Goal: Task Accomplishment & Management: Use online tool/utility

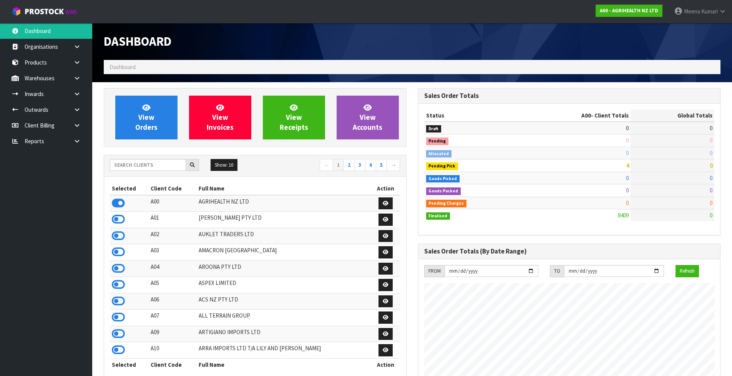
scroll to position [582, 314]
click at [152, 169] on input "text" at bounding box center [148, 165] width 76 height 12
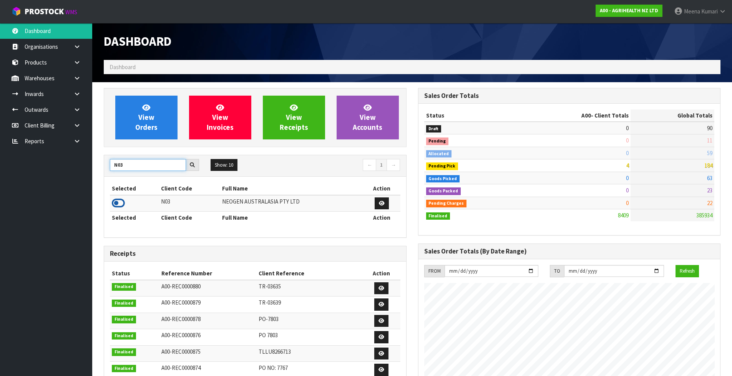
type input "N03"
click at [119, 201] on icon at bounding box center [118, 203] width 13 height 12
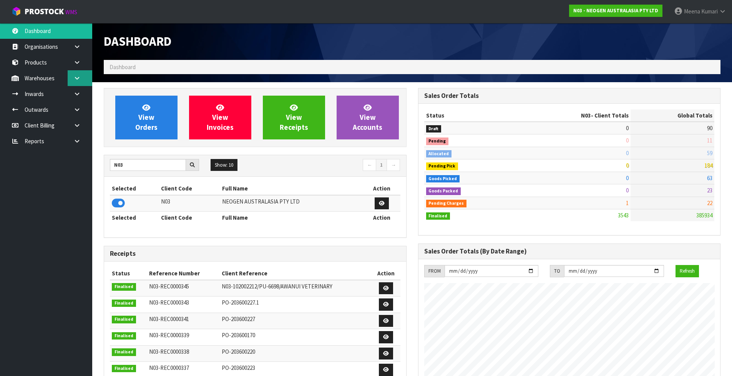
click at [78, 76] on icon at bounding box center [76, 78] width 7 height 6
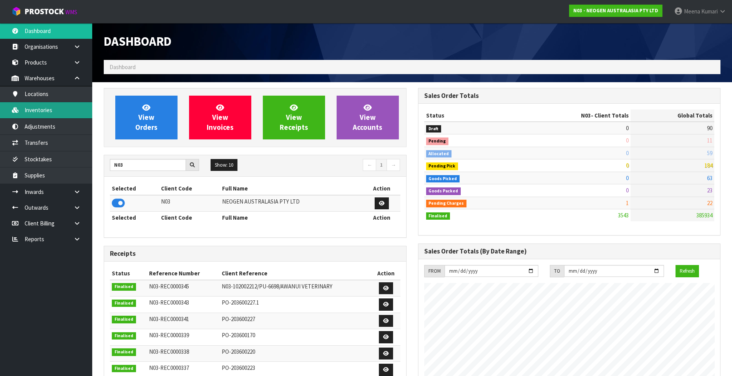
click at [65, 107] on link "Inventories" at bounding box center [46, 110] width 92 height 16
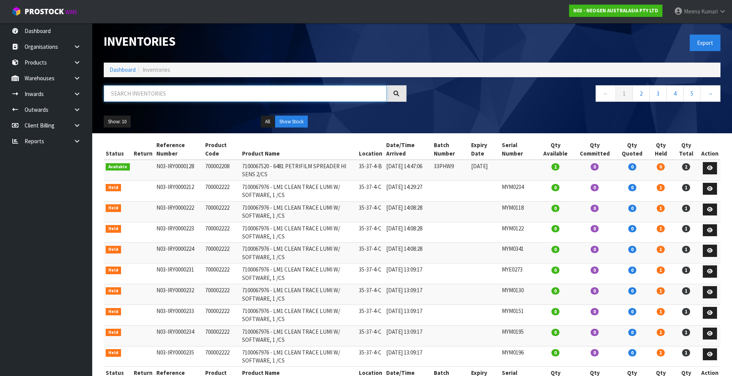
click at [148, 90] on input "text" at bounding box center [245, 93] width 283 height 17
paste input "700005484"
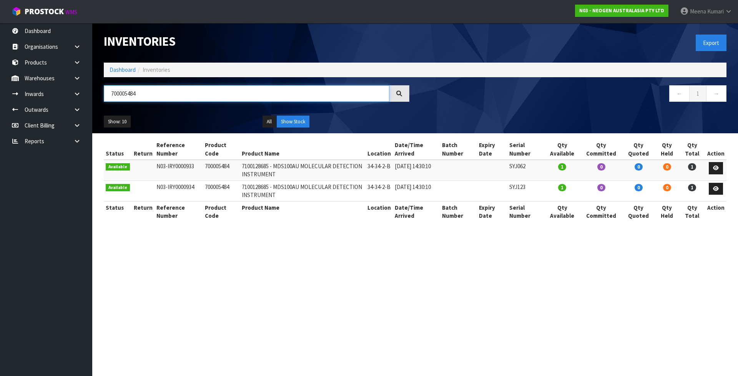
type input "700005484"
click at [114, 71] on link "Dashboard" at bounding box center [122, 69] width 26 height 7
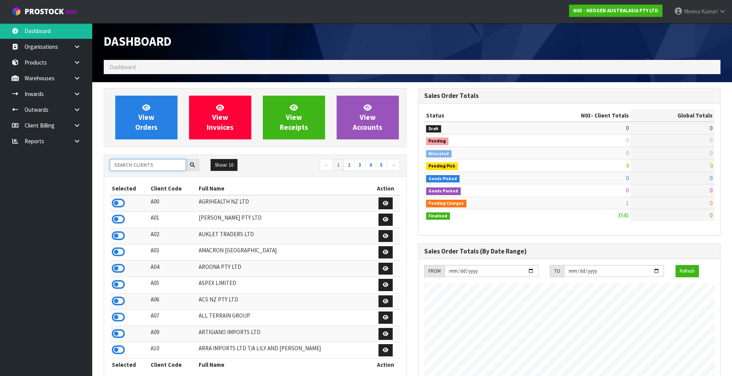
scroll to position [582, 314]
click at [127, 167] on input "text" at bounding box center [148, 165] width 76 height 12
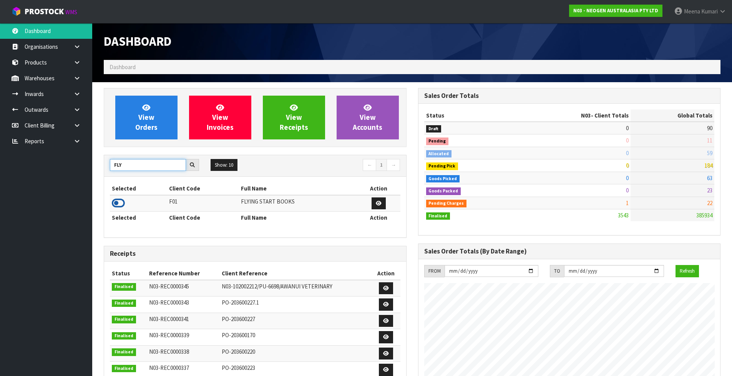
type input "FLY"
click at [120, 201] on icon at bounding box center [118, 203] width 13 height 12
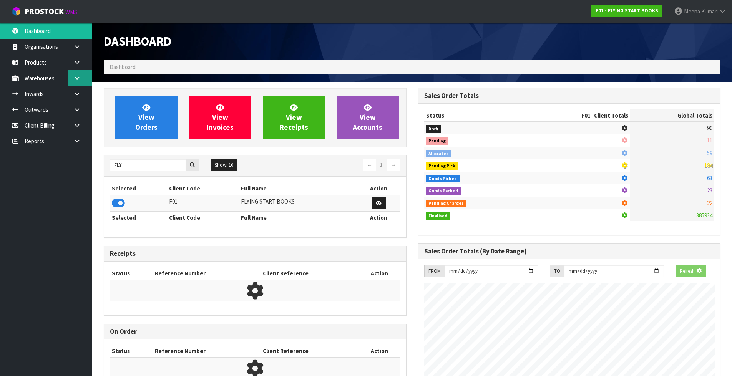
click at [79, 79] on icon at bounding box center [76, 78] width 7 height 6
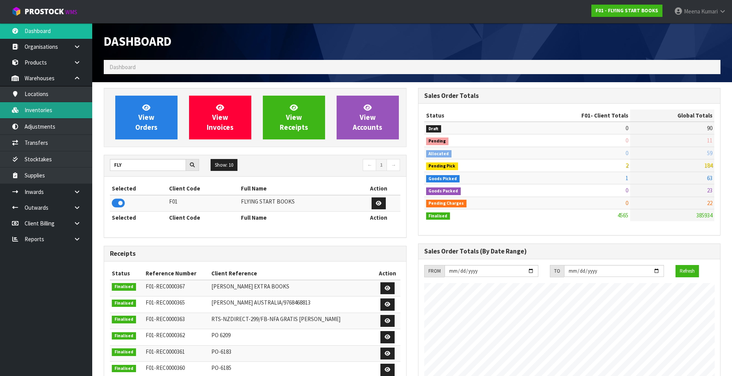
scroll to position [582, 314]
click at [65, 115] on link "Inventories" at bounding box center [46, 110] width 92 height 16
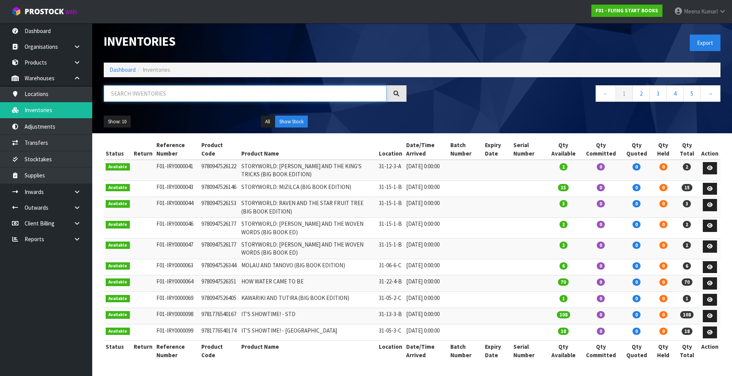
click at [143, 91] on input "text" at bounding box center [245, 93] width 283 height 17
paste input "9781877506932"
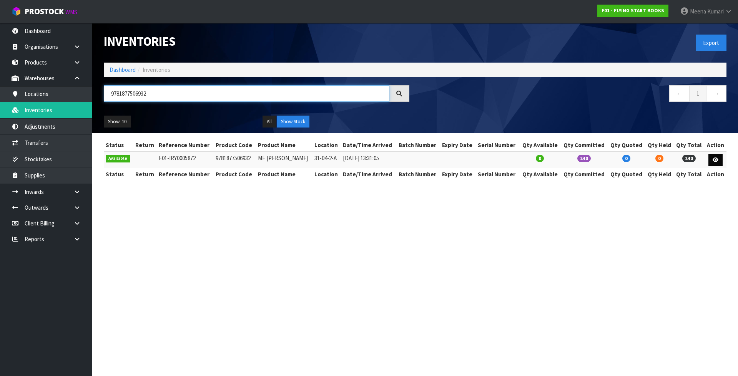
type input "9781877506932"
click at [715, 158] on icon at bounding box center [715, 160] width 6 height 5
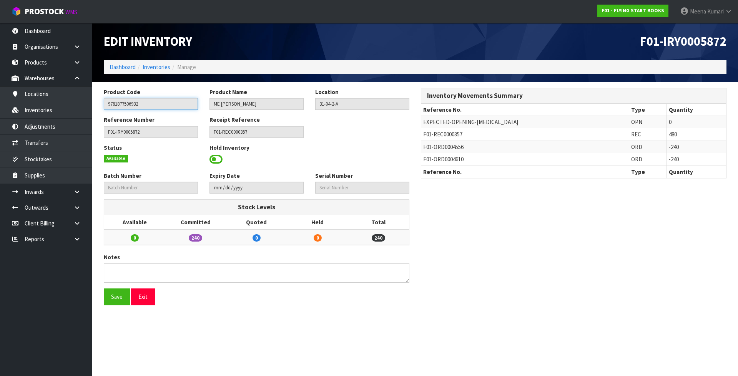
click at [169, 105] on input "9781877506932" at bounding box center [151, 104] width 94 height 12
click at [45, 106] on link "Inventories" at bounding box center [46, 110] width 92 height 16
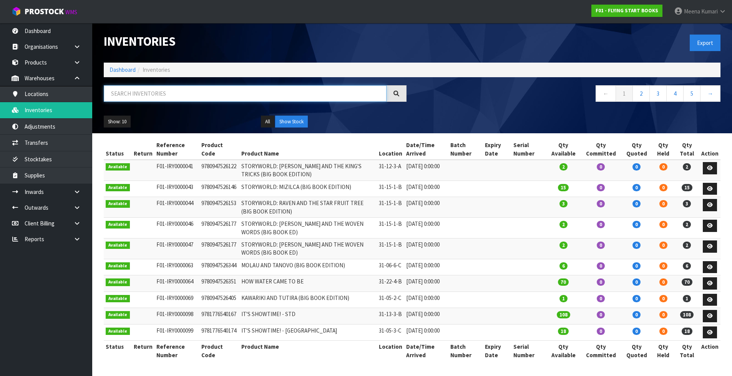
click at [164, 87] on input "text" at bounding box center [245, 93] width 283 height 17
paste input "9781877506932"
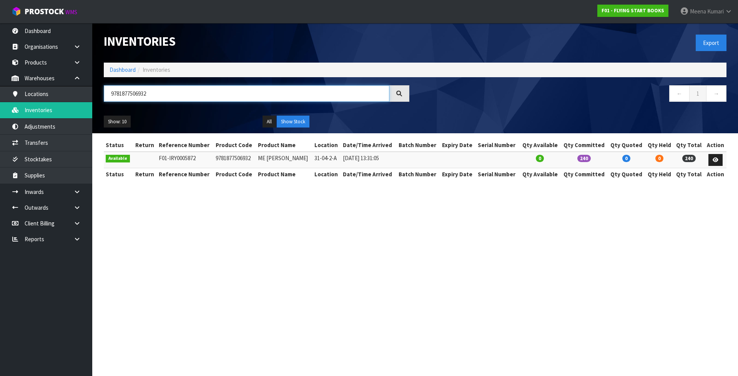
type input "9781877506932"
click at [111, 73] on link "Dashboard" at bounding box center [122, 69] width 26 height 7
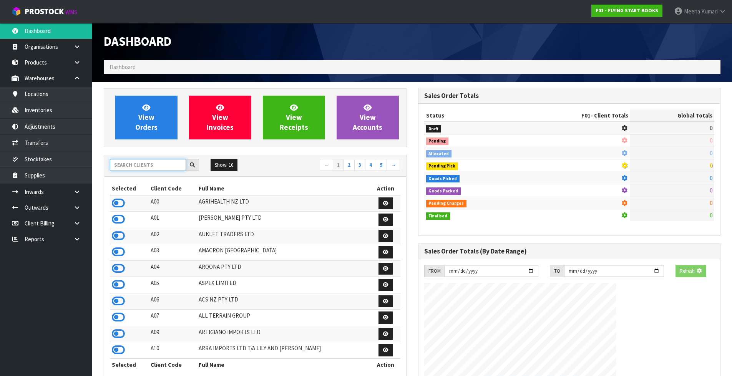
click at [145, 167] on input "text" at bounding box center [148, 165] width 76 height 12
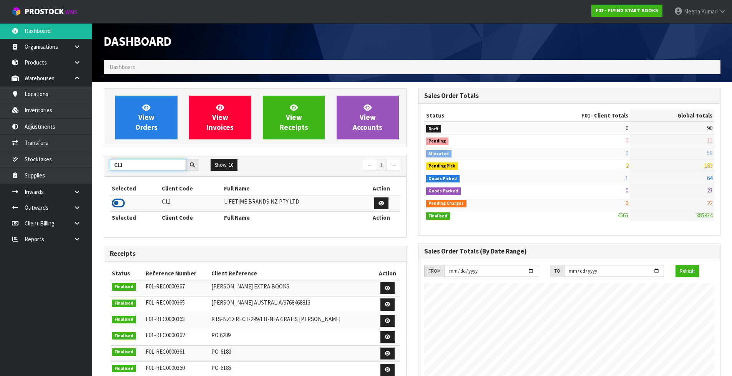
type input "C11"
click at [119, 202] on icon at bounding box center [118, 203] width 13 height 12
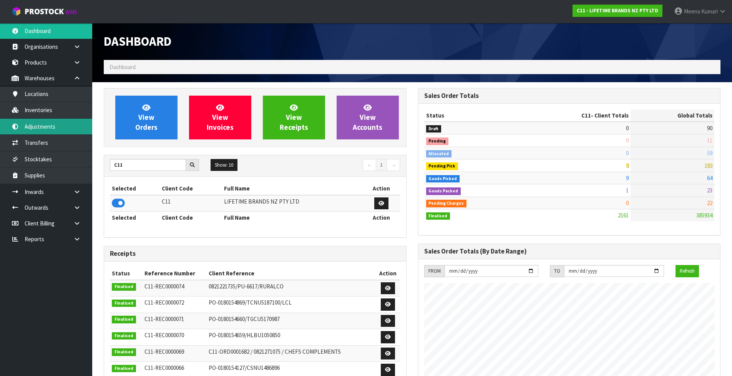
click at [65, 120] on link "Adjustments" at bounding box center [46, 127] width 92 height 16
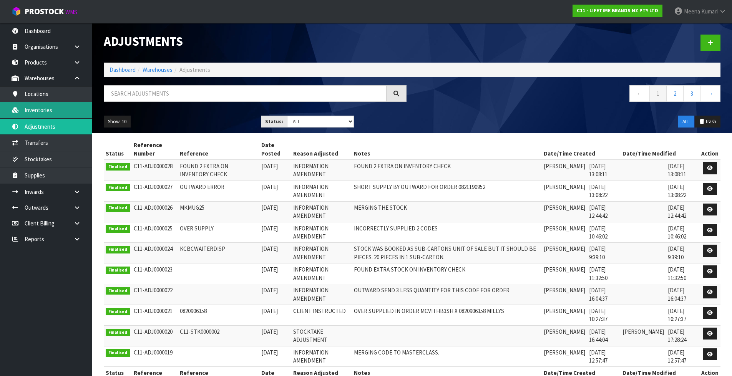
click at [60, 113] on body "Toggle navigation ProStock WMS C11 - LIFETIME BRANDS NZ PTY LTD [PERSON_NAME] L…" at bounding box center [366, 188] width 732 height 376
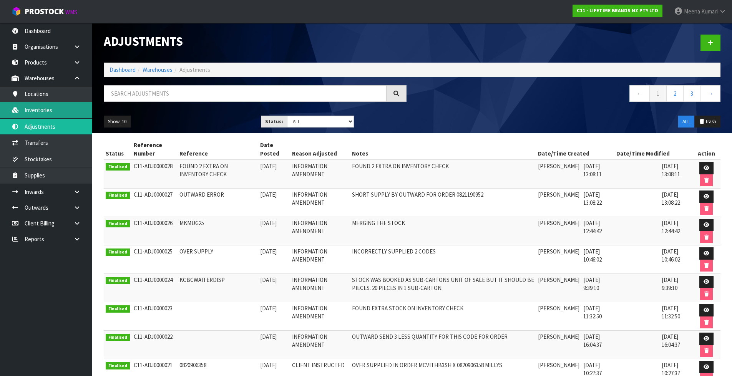
click at [47, 106] on link "Inventories" at bounding box center [46, 110] width 92 height 16
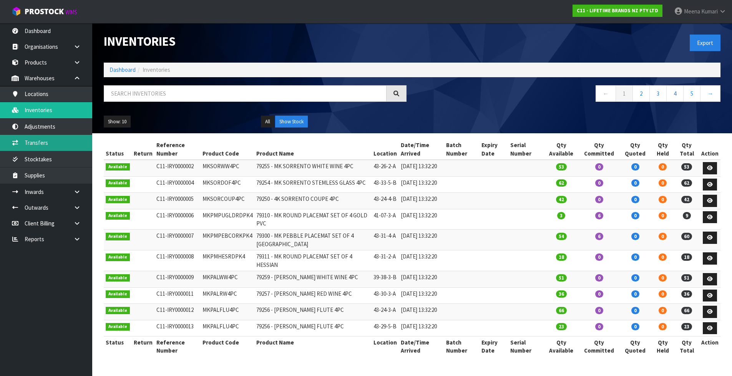
click at [35, 151] on link "Transfers" at bounding box center [46, 143] width 92 height 16
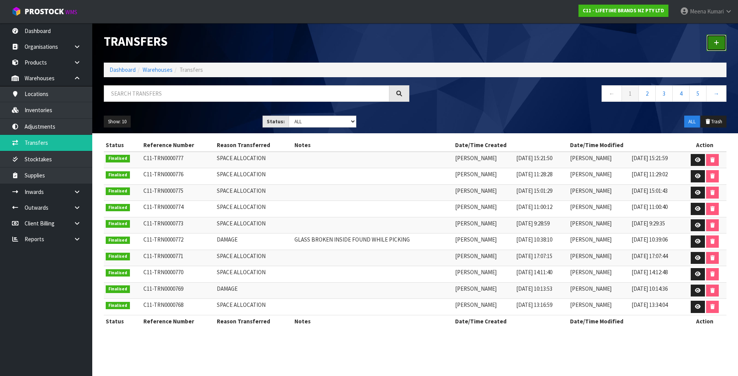
click at [715, 43] on icon at bounding box center [715, 43] width 5 height 6
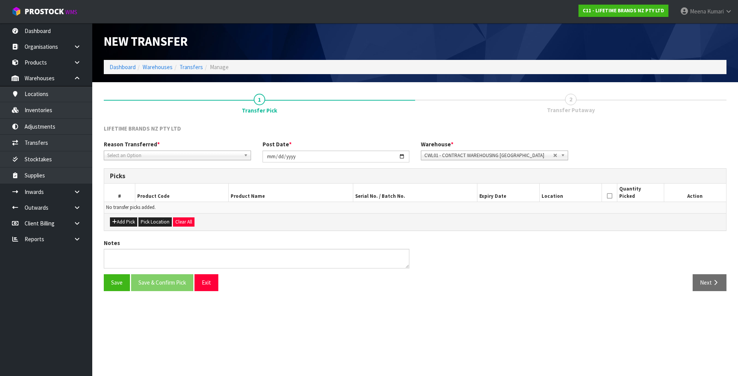
click at [156, 149] on div "Reason Transferred * Space Allocation Damage Expired Stock Repair QA Select an …" at bounding box center [177, 150] width 159 height 20
click at [153, 154] on span "Select an Option" at bounding box center [173, 155] width 133 height 9
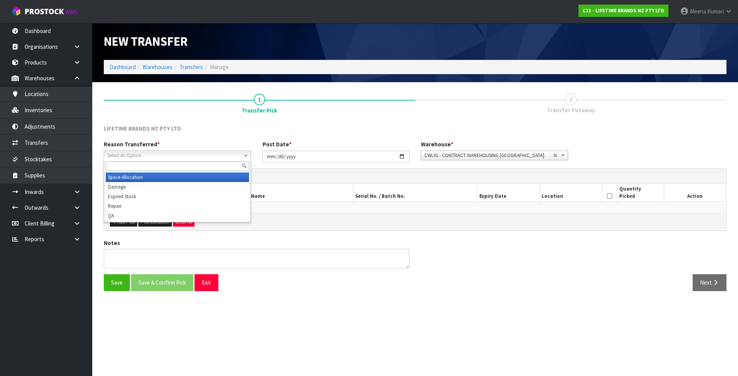
click at [144, 177] on li "Space Allocation" at bounding box center [177, 178] width 143 height 10
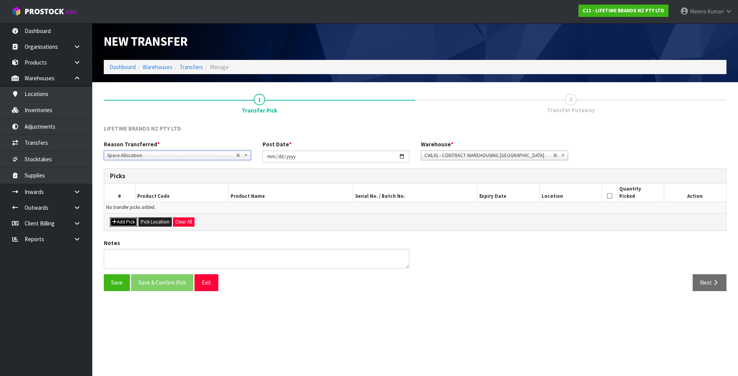
click at [119, 226] on button "Add Pick" at bounding box center [123, 221] width 27 height 9
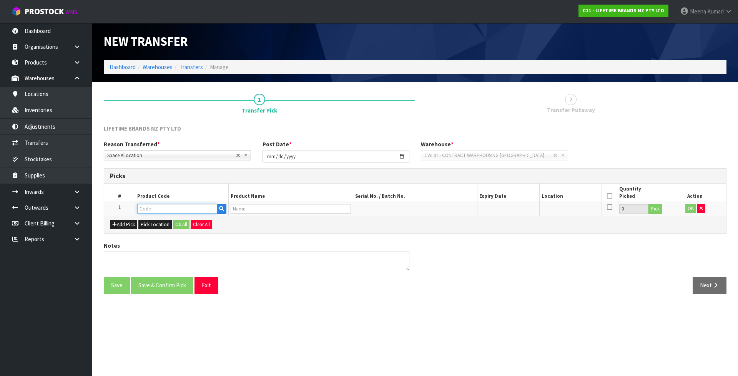
click at [166, 204] on input "text" at bounding box center [177, 209] width 80 height 10
type input "KES199OH"
click at [175, 222] on link "KES199OH OBW" at bounding box center [168, 222] width 61 height 10
type input "KES199OHOBW"
type input "80331 - KA SOFT CL MULTI CAN OPENER BLACK"
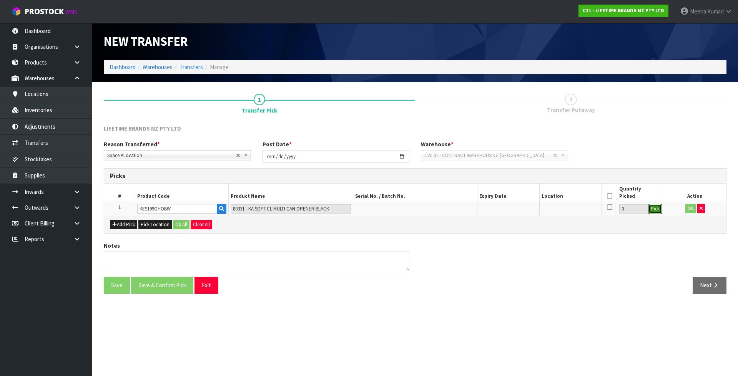
click at [655, 207] on button "Pick" at bounding box center [654, 209] width 13 height 10
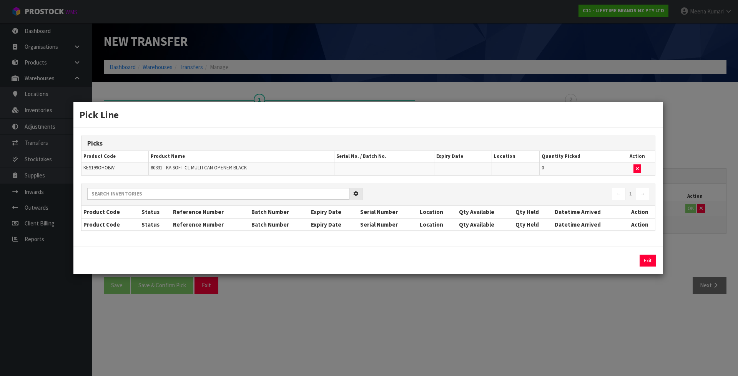
click at [644, 273] on div "Exit" at bounding box center [367, 261] width 589 height 28
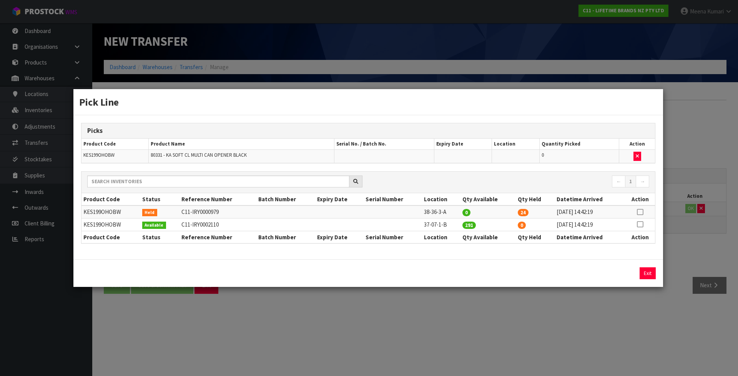
click at [640, 212] on icon at bounding box center [640, 212] width 6 height 0
click at [626, 263] on div "24 Assign Pick Exit" at bounding box center [367, 273] width 589 height 28
click at [620, 276] on button "Assign Pick" at bounding box center [621, 273] width 32 height 12
type input "24"
click at [433, 221] on td "37-07-1-B" at bounding box center [441, 224] width 38 height 13
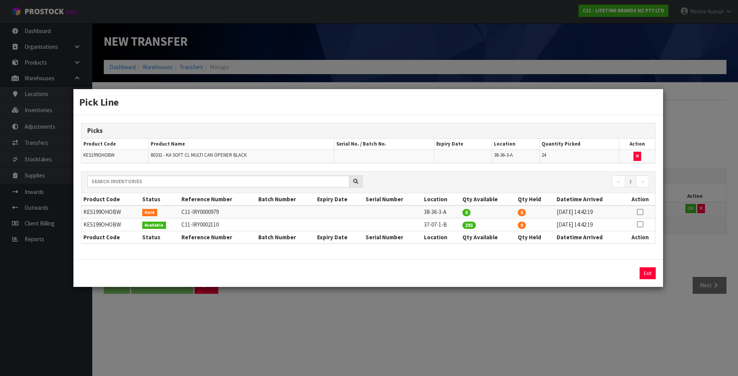
click at [433, 221] on td "37-07-1-B" at bounding box center [441, 224] width 38 height 13
copy tr "37-07-1-B"
click at [459, 306] on div "Pick Line Picks Product Code Product Name Serial No. / Batch No. Expiry Date Lo…" at bounding box center [369, 188] width 738 height 376
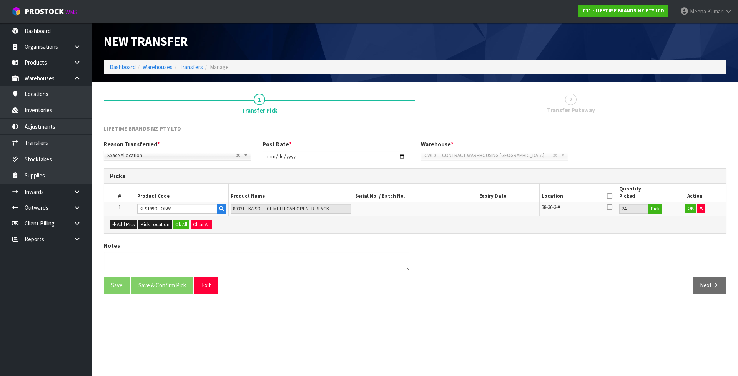
click at [609, 196] on icon at bounding box center [609, 196] width 5 height 0
click at [688, 209] on button "OK" at bounding box center [690, 208] width 11 height 9
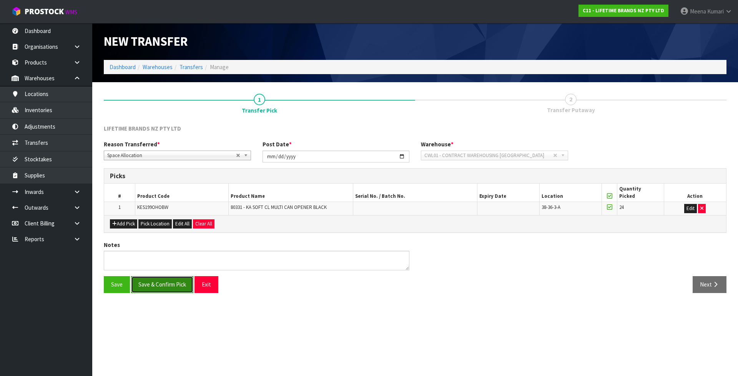
click at [164, 280] on button "Save & Confirm Pick" at bounding box center [162, 284] width 62 height 17
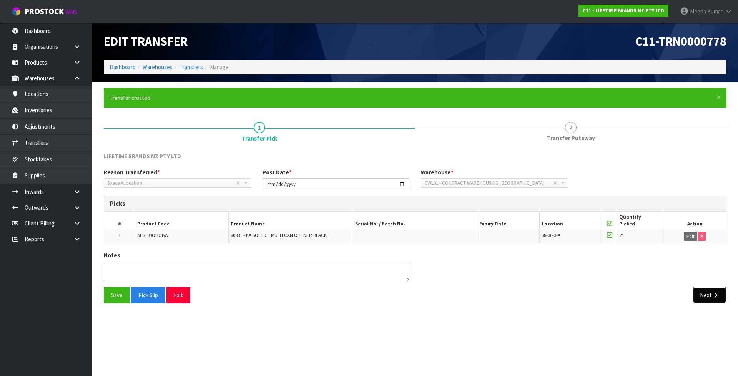
click at [707, 295] on button "Next" at bounding box center [709, 295] width 34 height 17
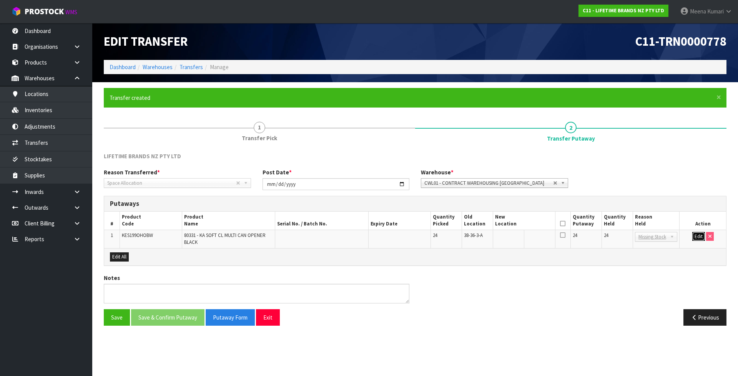
click at [699, 236] on button "Edit" at bounding box center [698, 236] width 13 height 9
click at [533, 241] on input "text" at bounding box center [519, 237] width 49 height 10
paste input "37-07-1-B"
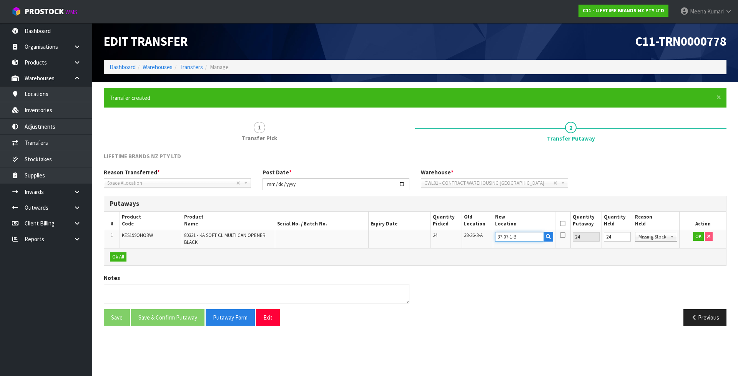
type input "37-07-1-B"
drag, startPoint x: 619, startPoint y: 238, endPoint x: 560, endPoint y: 239, distance: 59.2
click at [560, 239] on tr "1 KES199OHOBW 80331 - KA SOFT CL MULTI CAN OPENER BLACK 24 38-36-3-A 37-07-1-B …" at bounding box center [415, 239] width 622 height 18
type input "0"
click at [560, 224] on icon at bounding box center [562, 224] width 5 height 0
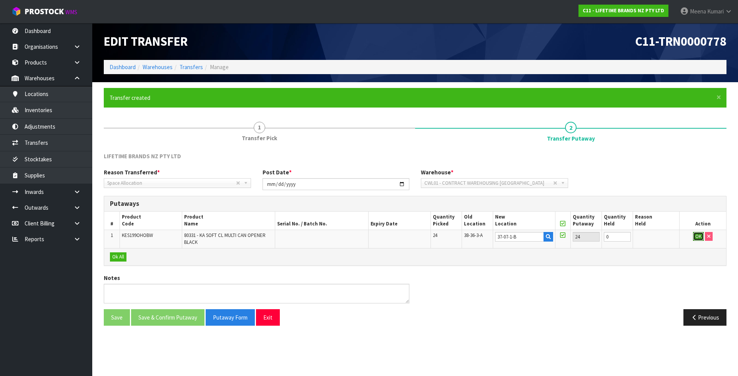
click at [700, 237] on button "OK" at bounding box center [698, 236] width 11 height 9
click at [146, 321] on button "Save & Confirm Putaway" at bounding box center [167, 317] width 73 height 17
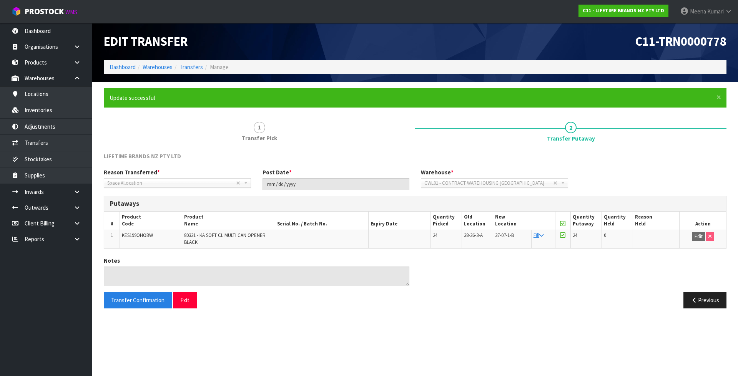
click at [151, 237] on span "KES199OHOBW" at bounding box center [137, 235] width 31 height 7
copy span "KES199OHOBW"
click at [73, 107] on link "Inventories" at bounding box center [46, 110] width 92 height 16
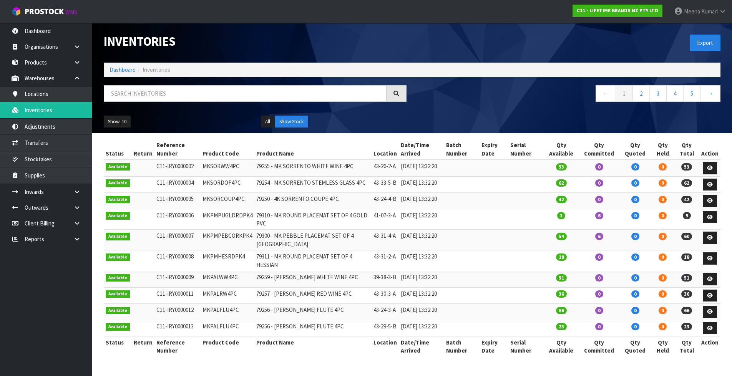
click at [181, 105] on div at bounding box center [255, 96] width 314 height 22
click at [180, 97] on input "text" at bounding box center [245, 93] width 283 height 17
paste input "KES199OHOBW"
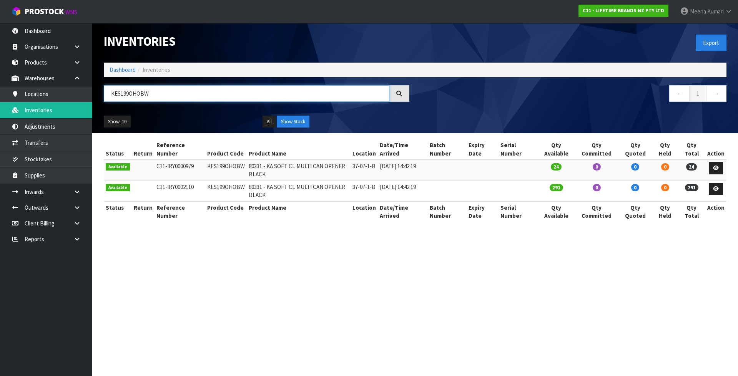
click at [162, 91] on input "KES199OHOBW" at bounding box center [246, 93] width 285 height 17
type input "KES199OHOBW"
click at [117, 66] on link "Dashboard" at bounding box center [122, 69] width 26 height 7
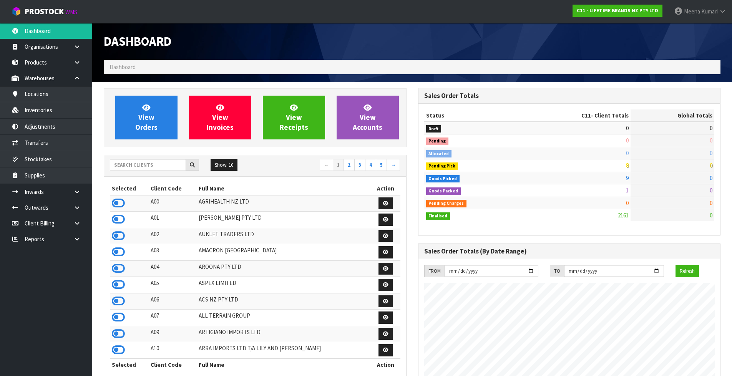
scroll to position [582, 314]
click at [157, 163] on input "text" at bounding box center [148, 165] width 76 height 12
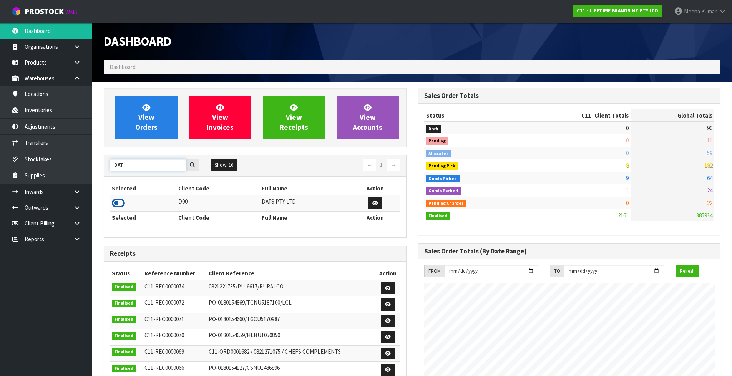
type input "DAT"
click at [118, 202] on icon at bounding box center [118, 203] width 13 height 12
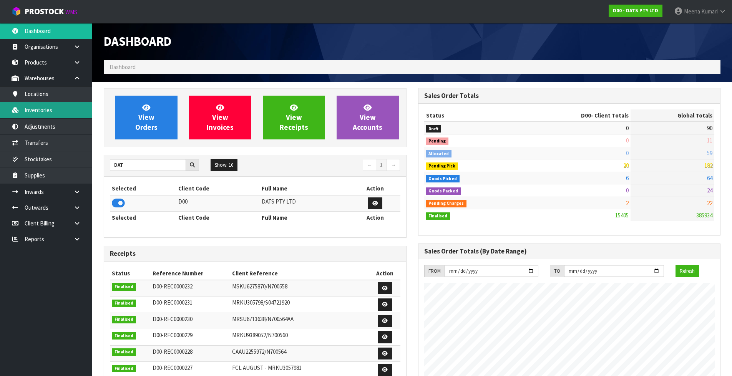
click at [78, 112] on link "Inventories" at bounding box center [46, 110] width 92 height 16
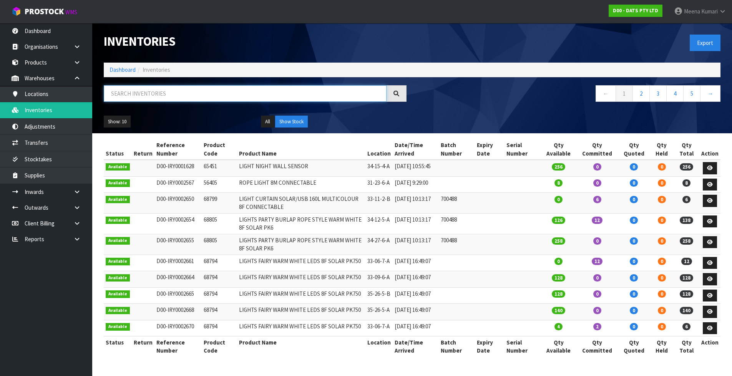
click at [145, 94] on input "text" at bounding box center [245, 93] width 283 height 17
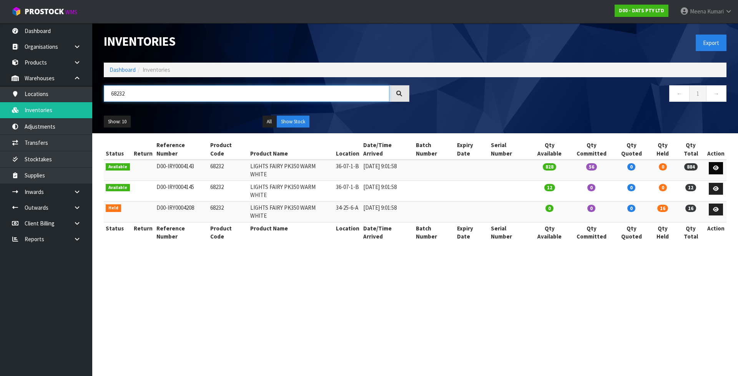
type input "68232"
click at [716, 166] on icon at bounding box center [716, 168] width 6 height 5
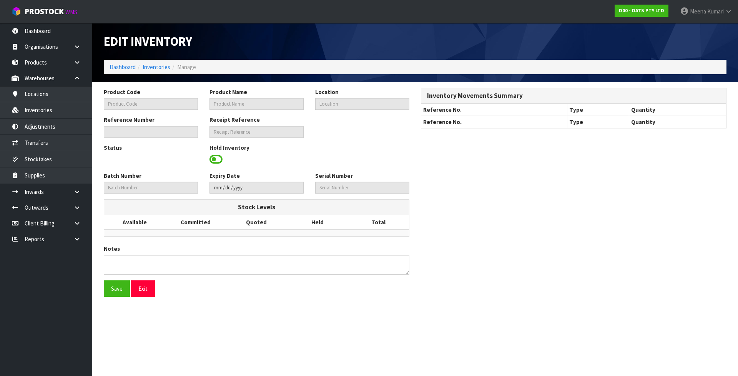
type input "68232"
type input "LIGHTS FAIRY PK350 WARM WHITE"
type input "36-07-1-B"
type input "D00-IRY0004143"
type input "D00-REC0000224"
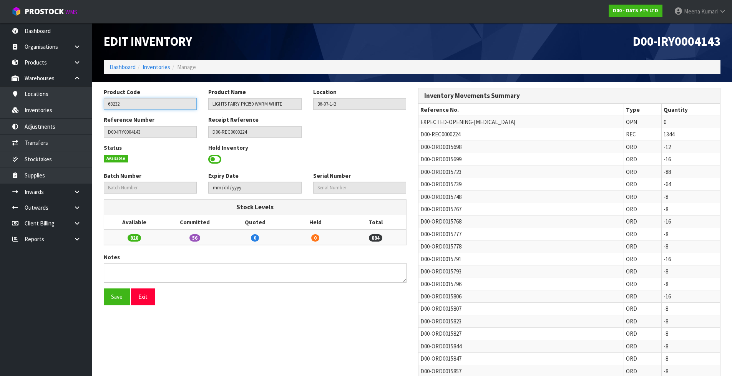
click at [176, 105] on input "68232" at bounding box center [150, 104] width 93 height 12
click at [73, 207] on link at bounding box center [80, 208] width 25 height 16
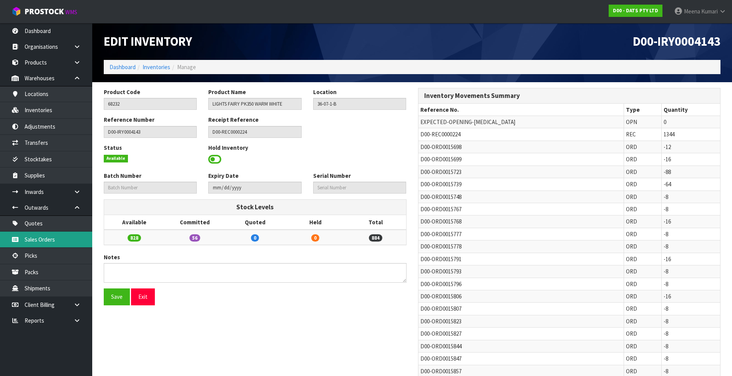
click at [63, 237] on link "Sales Orders" at bounding box center [46, 240] width 92 height 16
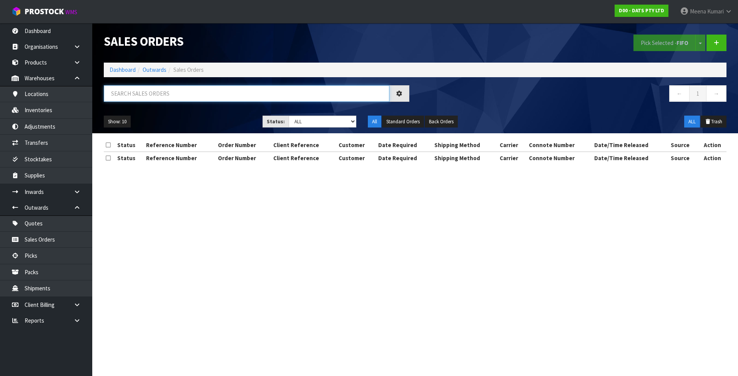
click at [186, 92] on input "text" at bounding box center [246, 93] width 285 height 17
paste input "68232"
type input "68232"
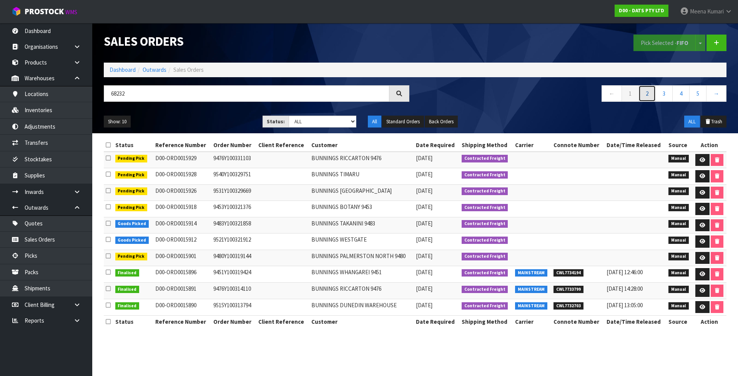
click at [645, 94] on link "2" at bounding box center [646, 93] width 17 height 17
click at [629, 96] on link "1" at bounding box center [629, 93] width 17 height 17
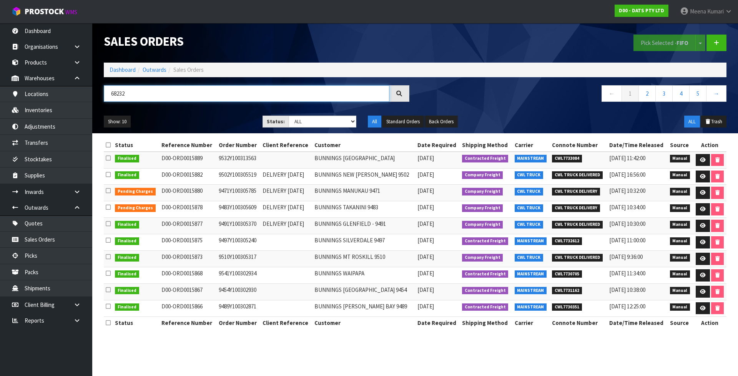
click at [299, 87] on input "68232" at bounding box center [246, 93] width 285 height 17
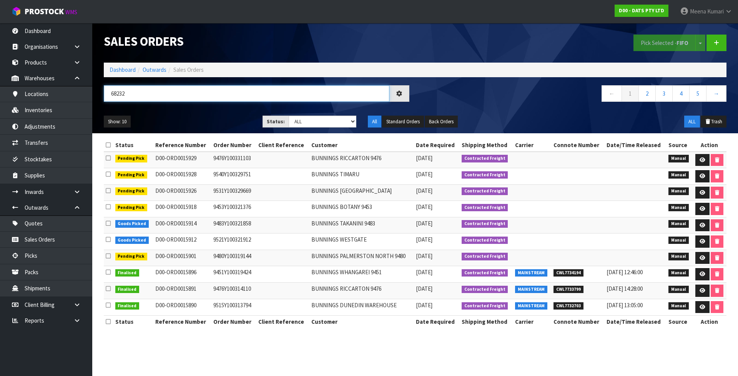
click at [158, 101] on input "68232" at bounding box center [246, 93] width 285 height 17
click at [156, 97] on input "68232" at bounding box center [246, 93] width 285 height 17
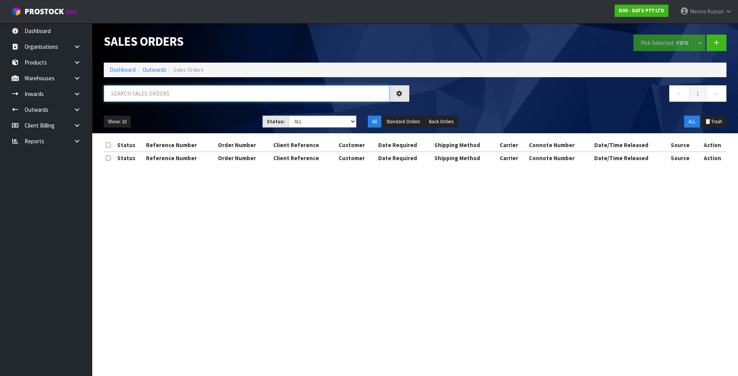
click at [165, 96] on input "text" at bounding box center [246, 93] width 285 height 17
paste input "68232"
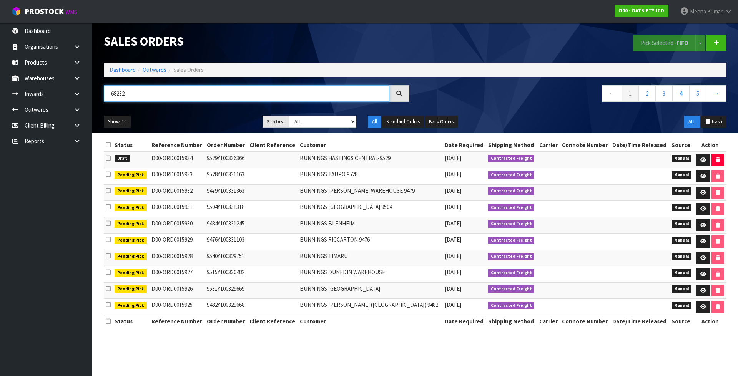
click at [137, 95] on input "68232" at bounding box center [246, 93] width 285 height 17
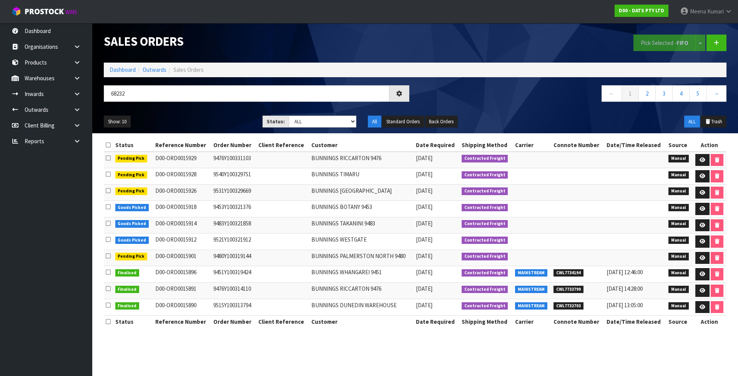
click at [176, 154] on td "D00-ORD0015929" at bounding box center [182, 160] width 58 height 17
copy td "ORD0015929"
click at [154, 85] on div "Sales Orders Pick Selected - FIFO Split button! FIFO - First In First Out FEFO …" at bounding box center [415, 78] width 634 height 110
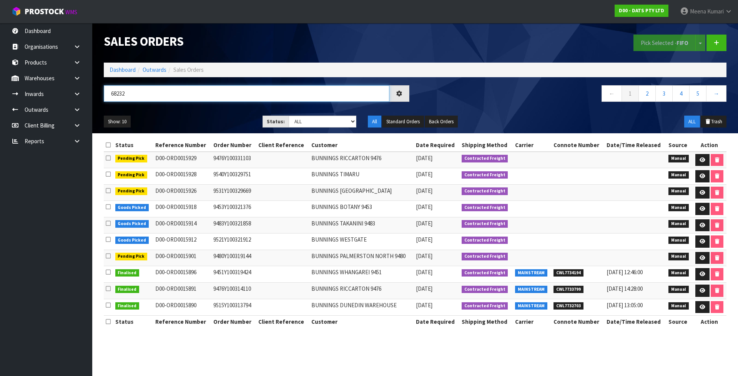
click at [147, 95] on input "68232" at bounding box center [246, 93] width 285 height 17
paste input "ORD0015929"
type input "ORD0015929"
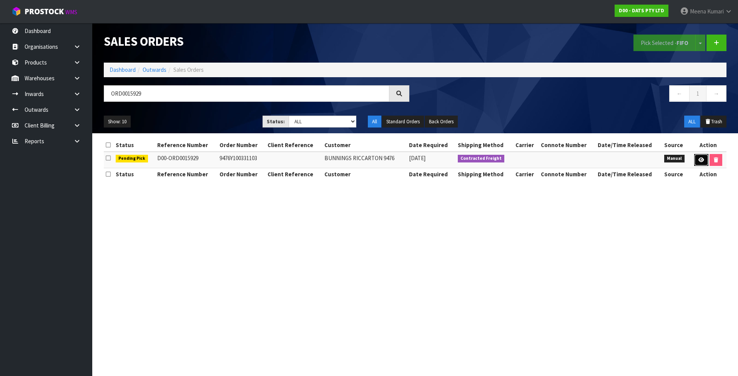
click at [698, 162] on icon at bounding box center [701, 160] width 6 height 5
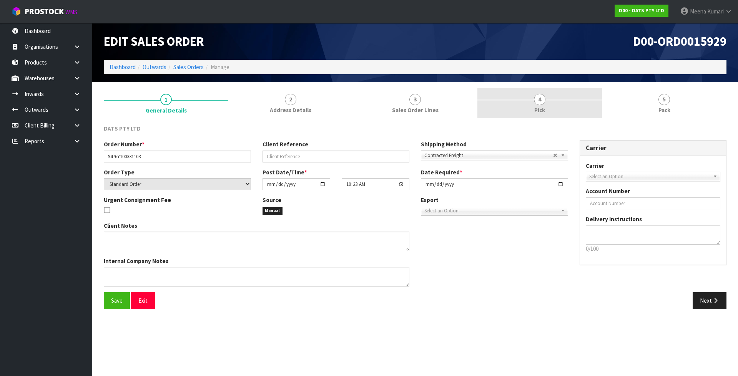
click at [527, 107] on link "4 Pick" at bounding box center [539, 103] width 124 height 30
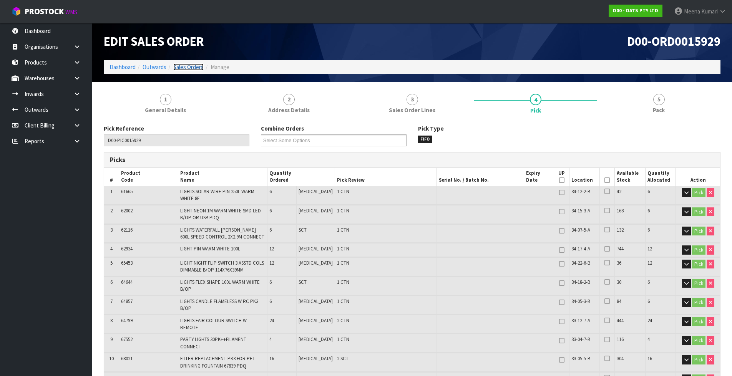
click at [190, 65] on link "Sales Orders" at bounding box center [188, 66] width 30 height 7
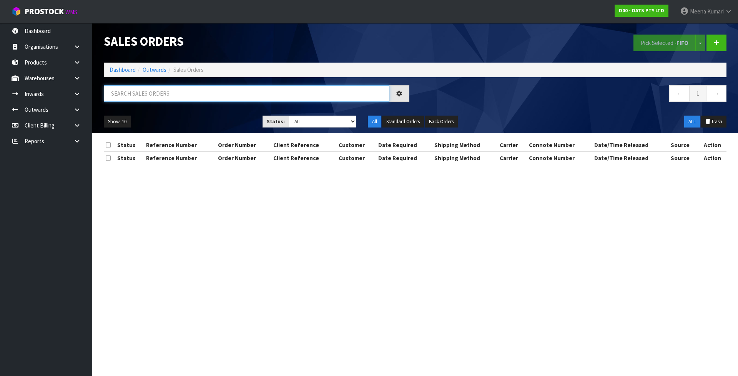
click at [190, 94] on input "text" at bounding box center [246, 93] width 285 height 17
paste input "ORD0015929"
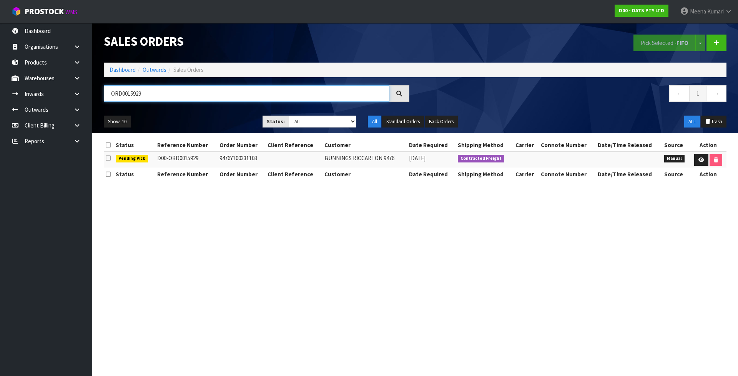
click at [190, 94] on input "ORD0015929" at bounding box center [246, 93] width 285 height 17
click at [171, 101] on input "ORD0015929" at bounding box center [246, 93] width 285 height 17
drag, startPoint x: 171, startPoint y: 101, endPoint x: 59, endPoint y: 76, distance: 115.0
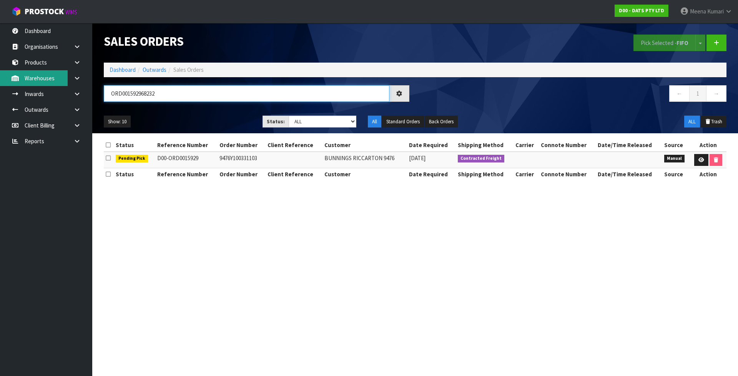
click at [59, 76] on body "Toggle navigation ProStock WMS D00 - DATS PTY LTD Meena Kumari Logout Dashboard…" at bounding box center [369, 188] width 738 height 376
type input "68232"
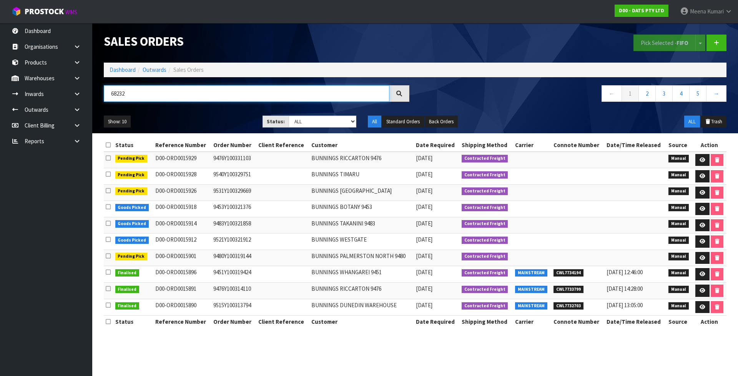
click at [112, 92] on input "68232" at bounding box center [246, 93] width 285 height 17
click at [81, 78] on link at bounding box center [80, 78] width 25 height 16
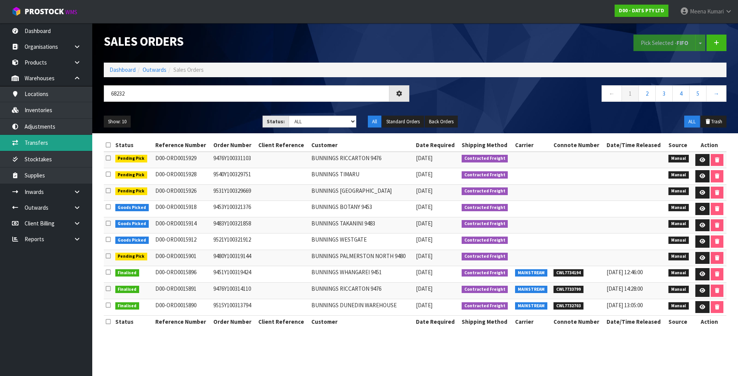
click at [63, 144] on link "Transfers" at bounding box center [46, 143] width 92 height 16
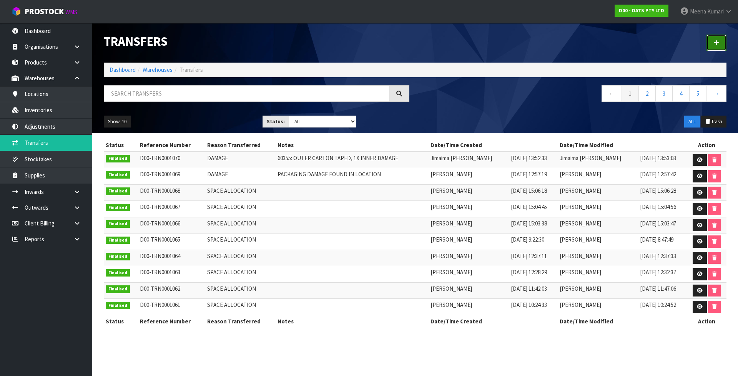
click at [712, 47] on link at bounding box center [716, 43] width 20 height 17
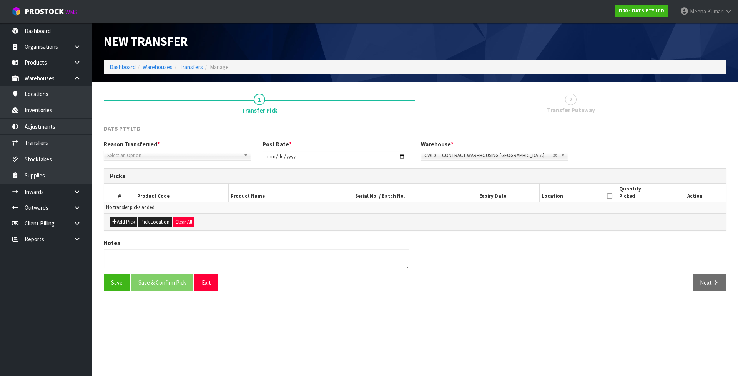
drag, startPoint x: 180, startPoint y: 154, endPoint x: 177, endPoint y: 160, distance: 6.5
click at [180, 154] on span "Select an Option" at bounding box center [173, 155] width 133 height 9
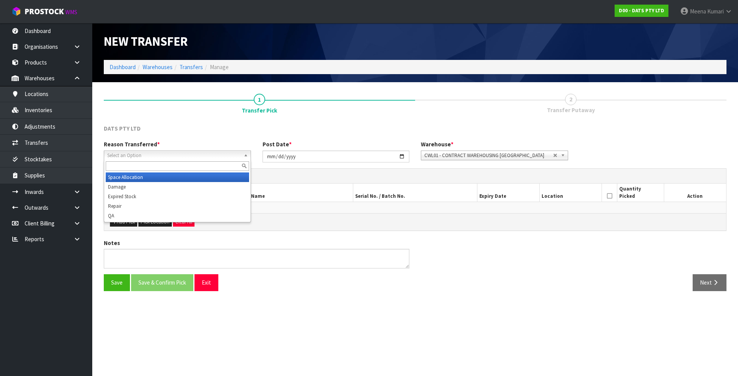
click at [173, 176] on li "Space Allocation" at bounding box center [177, 178] width 143 height 10
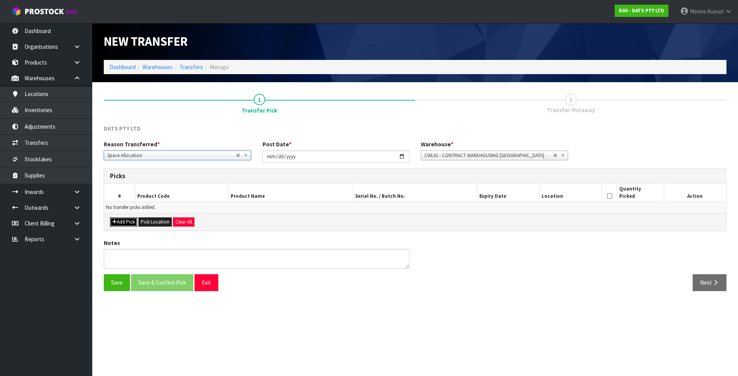
click at [119, 225] on button "Add Pick" at bounding box center [123, 221] width 27 height 9
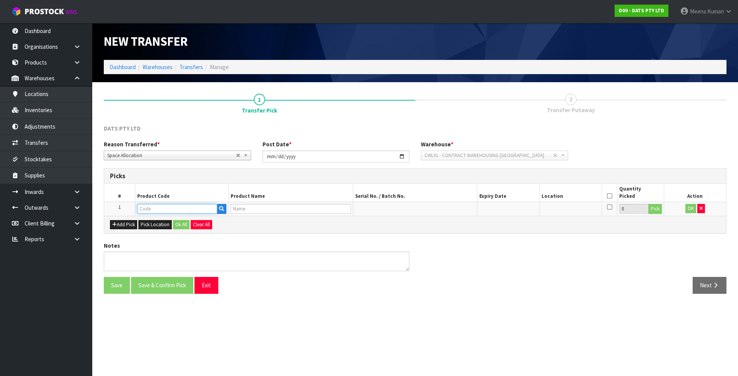
click at [152, 213] on input "text" at bounding box center [177, 209] width 80 height 10
paste input "68232"
type input "68232"
type input "LIGHTS FAIRY PK350 WARM WHITE"
type input "68232"
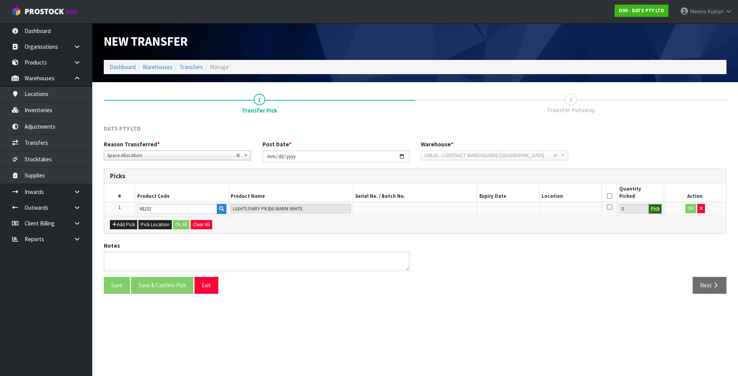
click at [654, 207] on button "Pick" at bounding box center [654, 209] width 13 height 10
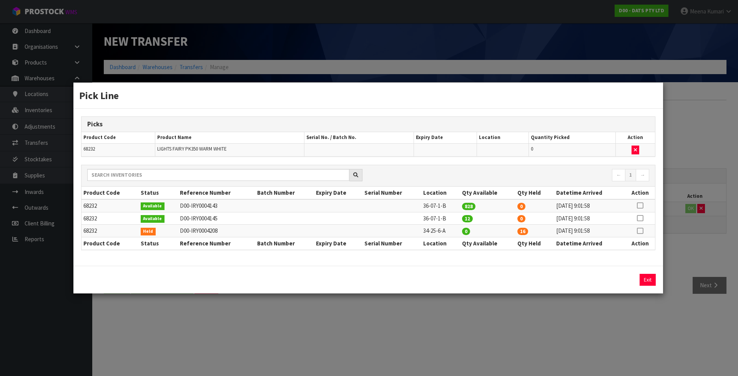
click at [639, 231] on icon at bounding box center [640, 231] width 6 height 0
click at [620, 279] on button "Assign Pick" at bounding box center [621, 280] width 32 height 12
type input "16"
click at [434, 206] on td "36-07-1-B" at bounding box center [440, 205] width 39 height 13
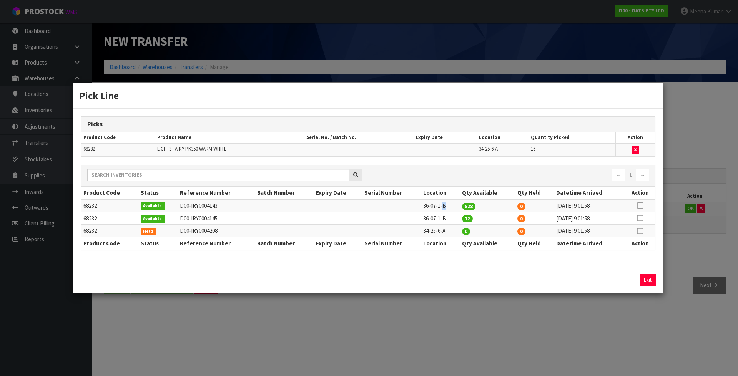
click at [434, 206] on td "36-07-1-B" at bounding box center [440, 205] width 39 height 13
copy tr "36-07-1-B"
click at [617, 342] on div "Pick Line Picks Product Code Product Name Serial No. / Batch No. Expiry Date Lo…" at bounding box center [369, 188] width 738 height 376
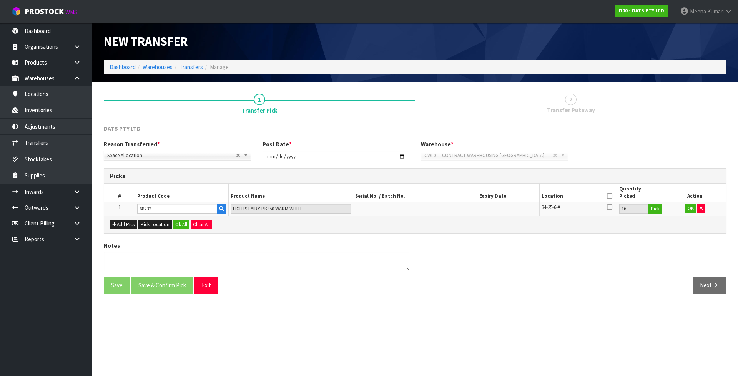
click at [610, 196] on icon at bounding box center [609, 196] width 5 height 0
click at [688, 208] on button "OK" at bounding box center [690, 208] width 11 height 9
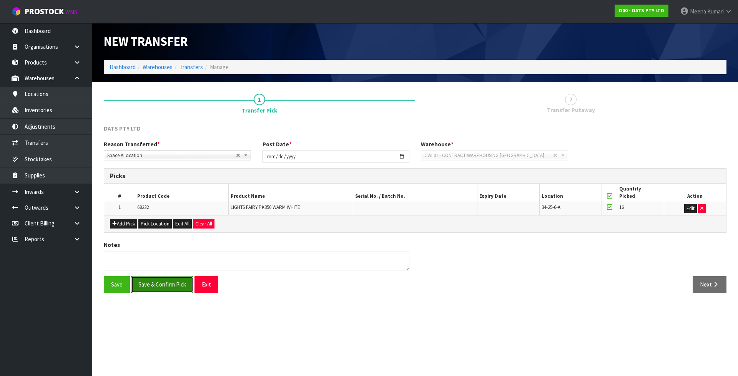
click at [159, 279] on button "Save & Confirm Pick" at bounding box center [162, 284] width 62 height 17
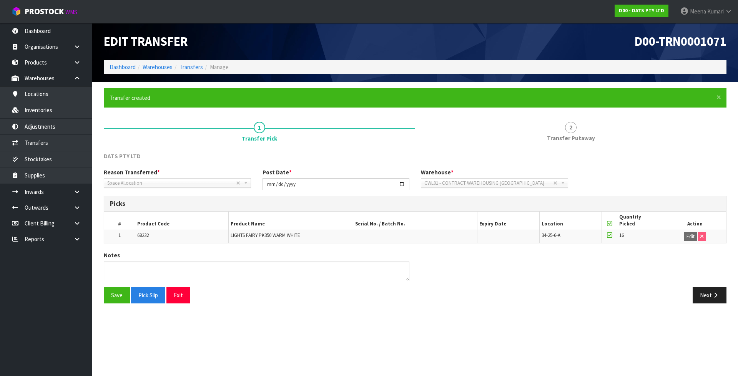
click at [698, 313] on section "× Close Transfer created 1 Transfer Pick 2 Transfer Putaway DATS PTY LTD Reason…" at bounding box center [414, 198] width 645 height 233
click at [709, 299] on button "Next" at bounding box center [709, 295] width 34 height 17
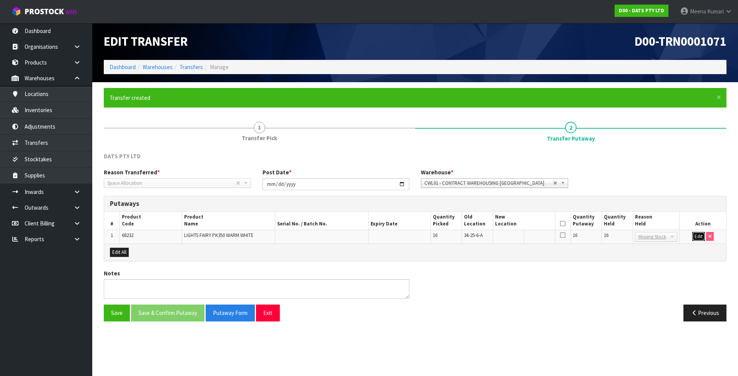
click at [695, 237] on button "Edit" at bounding box center [698, 236] width 13 height 9
click at [501, 239] on input "text" at bounding box center [519, 237] width 49 height 10
paste input "36-07-1-B"
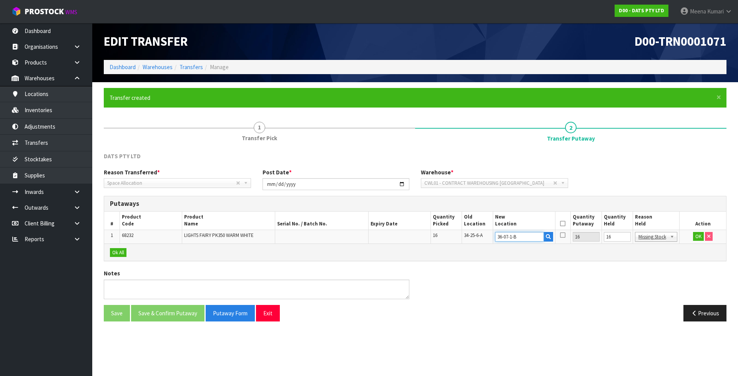
type input "36-07-1-B"
click at [616, 236] on input "16" at bounding box center [617, 237] width 27 height 10
type input "0"
click at [563, 224] on icon at bounding box center [562, 224] width 5 height 0
click at [697, 235] on button "OK" at bounding box center [698, 236] width 11 height 9
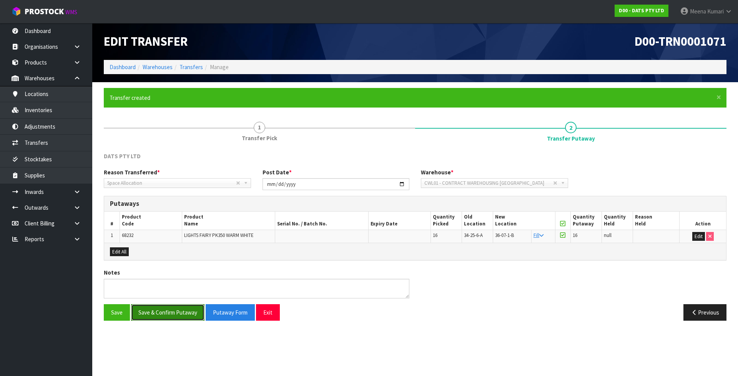
click at [182, 309] on button "Save & Confirm Putaway" at bounding box center [167, 312] width 73 height 17
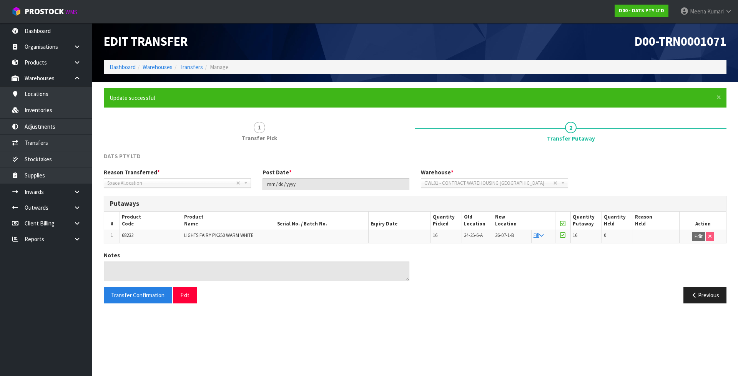
click at [129, 234] on span "68232" at bounding box center [128, 235] width 12 height 7
copy span "68232"
